Goal: Task Accomplishment & Management: Use online tool/utility

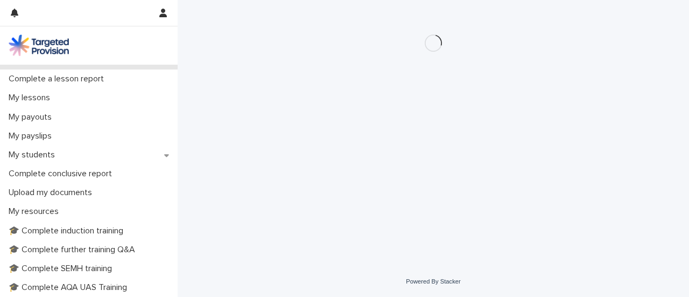
scroll to position [136, 0]
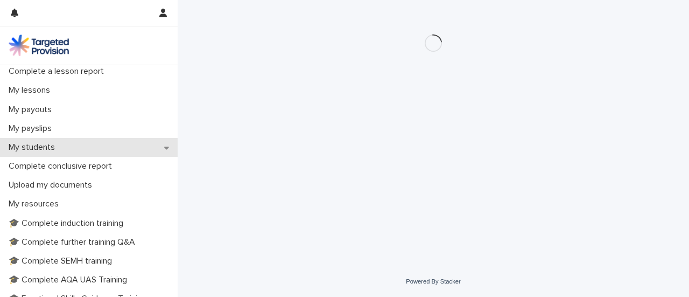
click at [158, 148] on div "My students" at bounding box center [89, 147] width 178 height 19
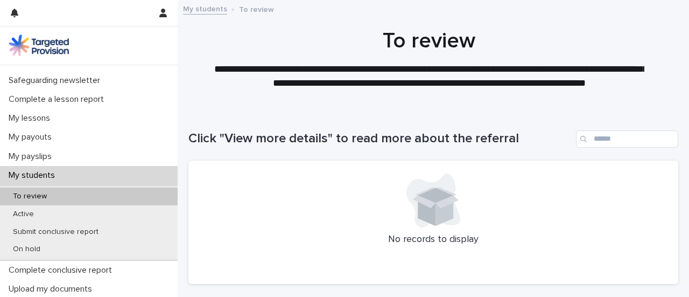
scroll to position [115, 0]
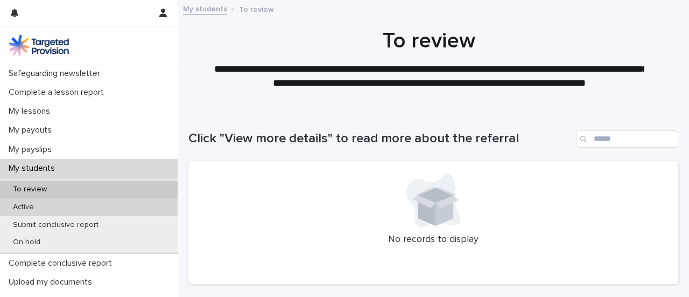
click at [23, 207] on p "Active" at bounding box center [23, 206] width 38 height 9
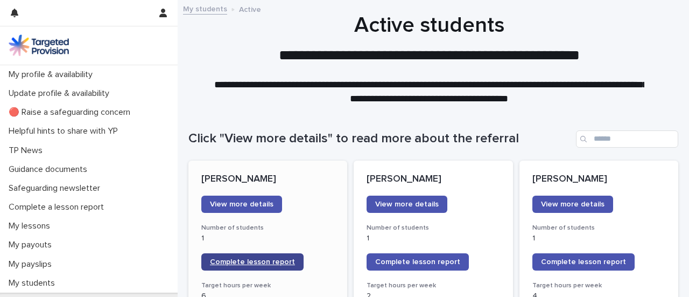
click at [254, 260] on span "Complete lesson report" at bounding box center [252, 262] width 85 height 8
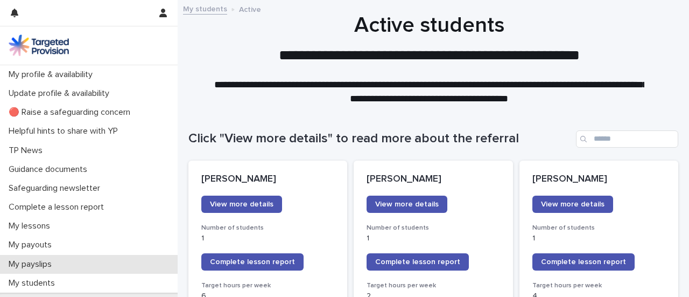
scroll to position [151, 0]
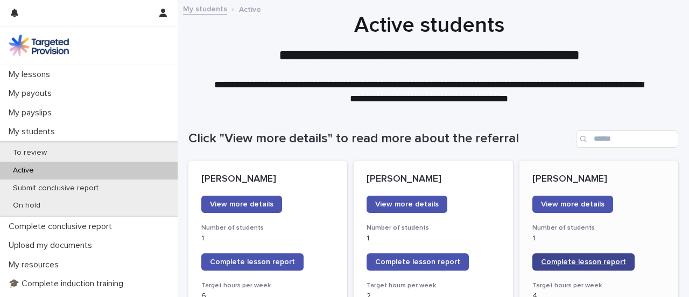
click at [547, 258] on span "Complete lesson report" at bounding box center [583, 262] width 85 height 8
